Goal: Task Accomplishment & Management: Complete application form

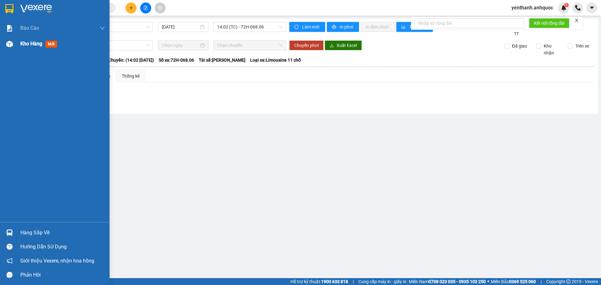
click at [38, 47] on span "Kho hàng" at bounding box center [31, 44] width 22 height 6
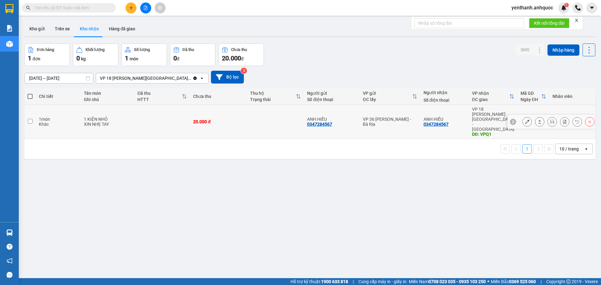
click at [525, 120] on icon at bounding box center [527, 122] width 4 height 4
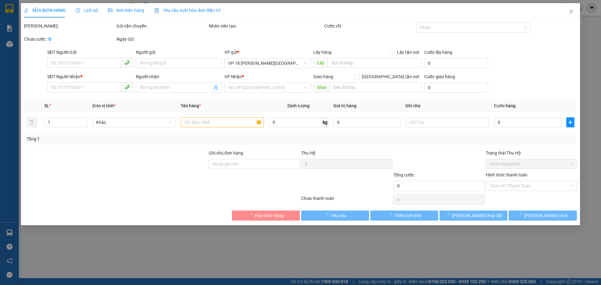
type input "0347284567"
type input "ANH HIẾU"
type input "0347284567"
type input "ANH HIẾU"
type input "VPQ1"
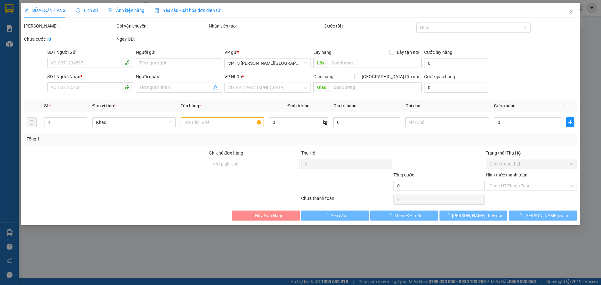
type input "20.000"
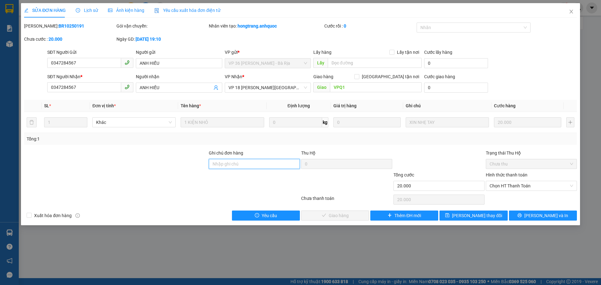
click at [235, 163] on input "Ghi chú đơn hàng" at bounding box center [254, 164] width 91 height 10
click at [520, 183] on span "Chọn HT Thanh Toán" at bounding box center [531, 185] width 84 height 9
type input "SCB 14/10 THANH"
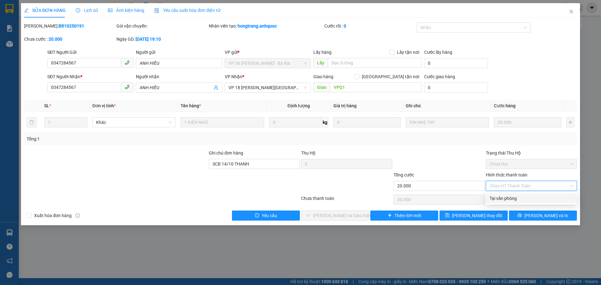
click at [516, 197] on div "Tại văn phòng" at bounding box center [531, 198] width 84 height 7
type input "0"
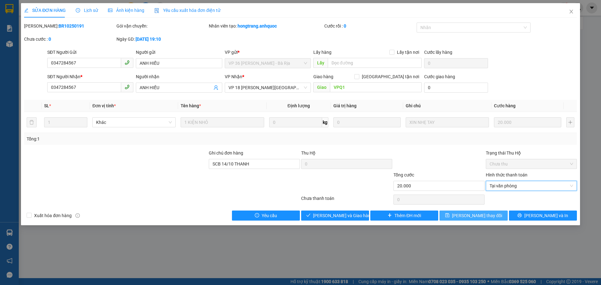
click at [499, 215] on button "[PERSON_NAME] thay đổi" at bounding box center [473, 216] width 68 height 10
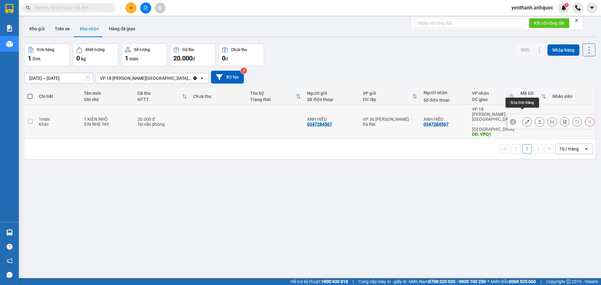
click at [525, 120] on icon at bounding box center [527, 122] width 4 height 4
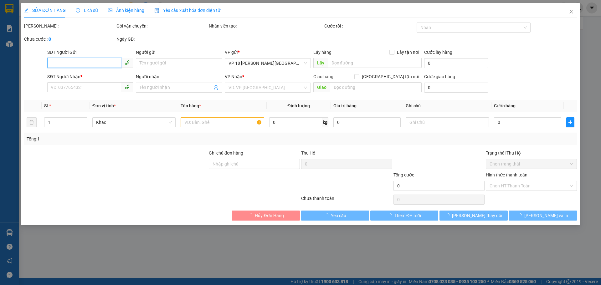
type input "0347284567"
type input "ANH HIẾU"
type input "0347284567"
type input "ANH HIẾU"
type input "VPQ1"
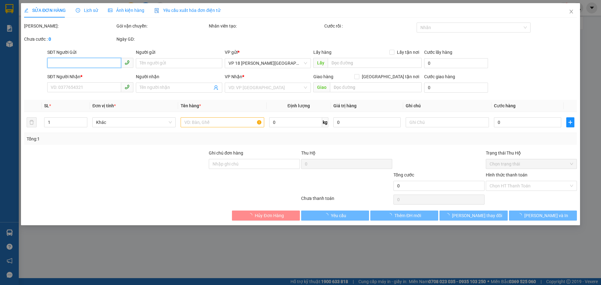
type input "SCB 14/10 THANH"
type input "20.000"
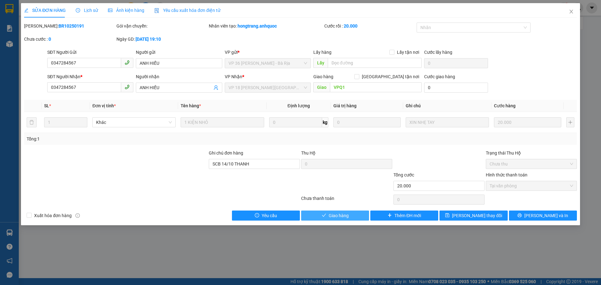
click at [341, 215] on span "Giao hàng" at bounding box center [339, 215] width 20 height 7
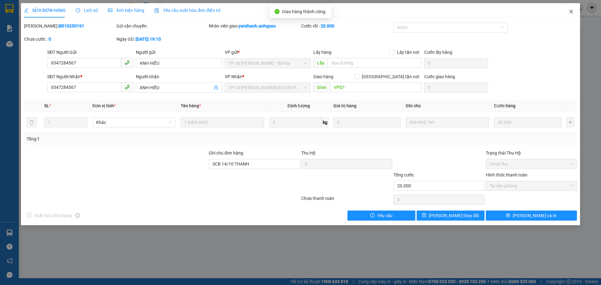
click at [572, 12] on icon "close" at bounding box center [571, 11] width 5 height 5
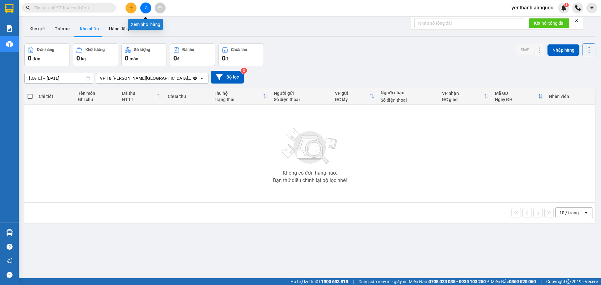
click at [141, 9] on button at bounding box center [145, 8] width 11 height 11
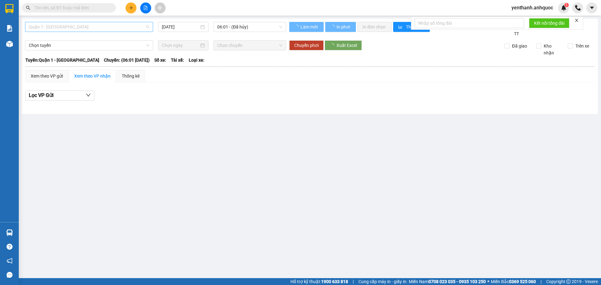
click at [75, 30] on span "Quận 1 - [GEOGRAPHIC_DATA]" at bounding box center [89, 26] width 120 height 9
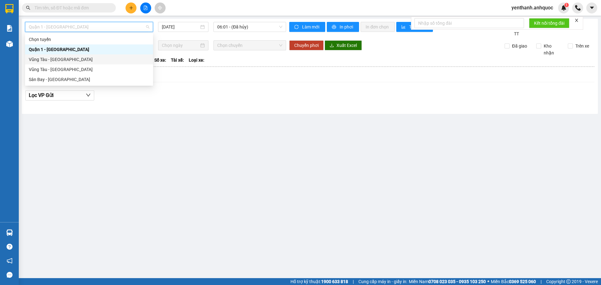
click at [71, 56] on div "Vũng Tàu - [GEOGRAPHIC_DATA]" at bounding box center [89, 59] width 120 height 7
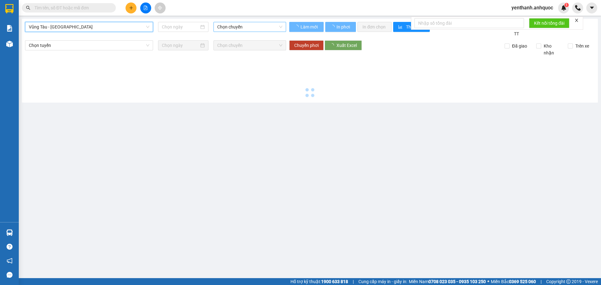
type input "[DATE]"
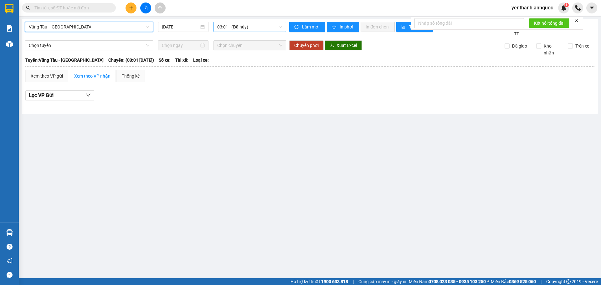
click at [239, 28] on span "03:01 - (Đã hủy)" at bounding box center [249, 26] width 65 height 9
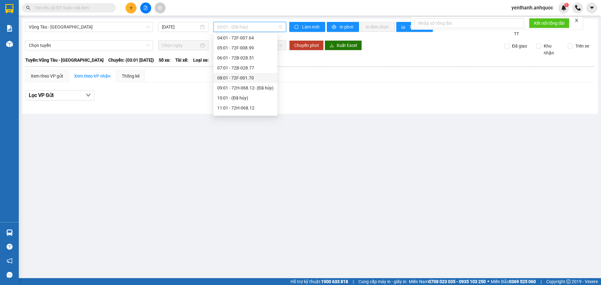
scroll to position [31, 0]
click at [261, 99] on div "11:01 - 72H-068.12" at bounding box center [245, 98] width 56 height 7
